Goal: Go to known website: Access a specific website the user already knows

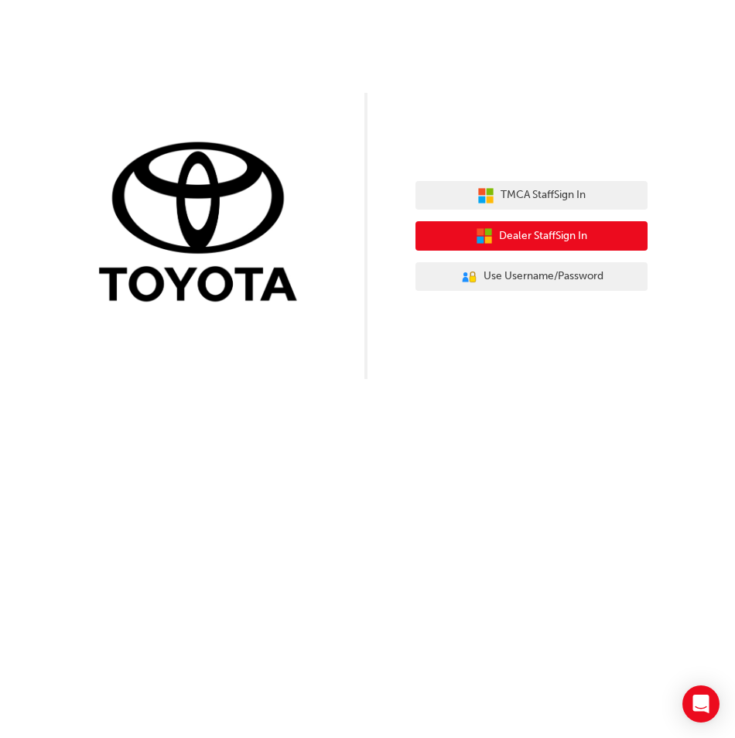
click at [547, 241] on span "Dealer Staff Sign In" at bounding box center [543, 236] width 88 height 18
